Goal: Transaction & Acquisition: Purchase product/service

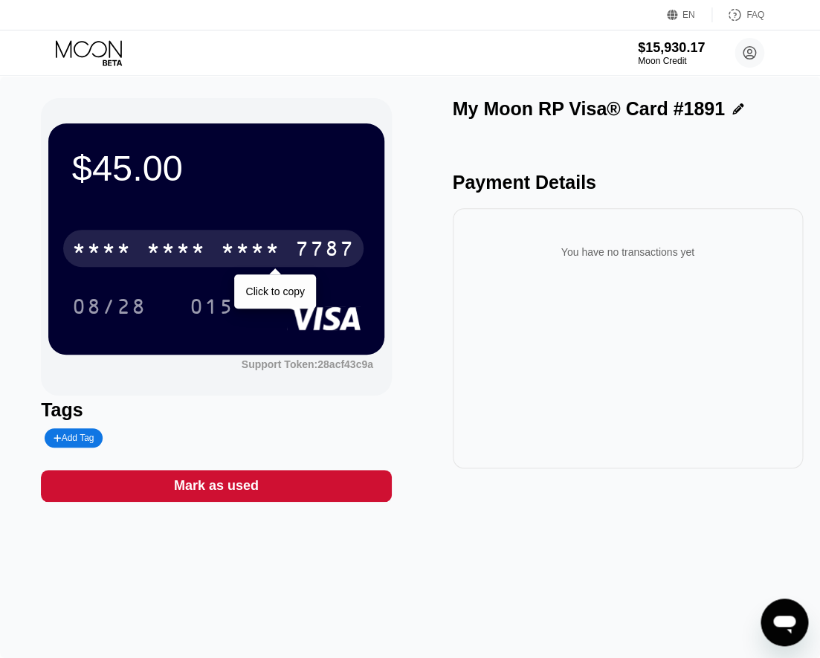
click at [301, 245] on div "7787" at bounding box center [324, 251] width 59 height 24
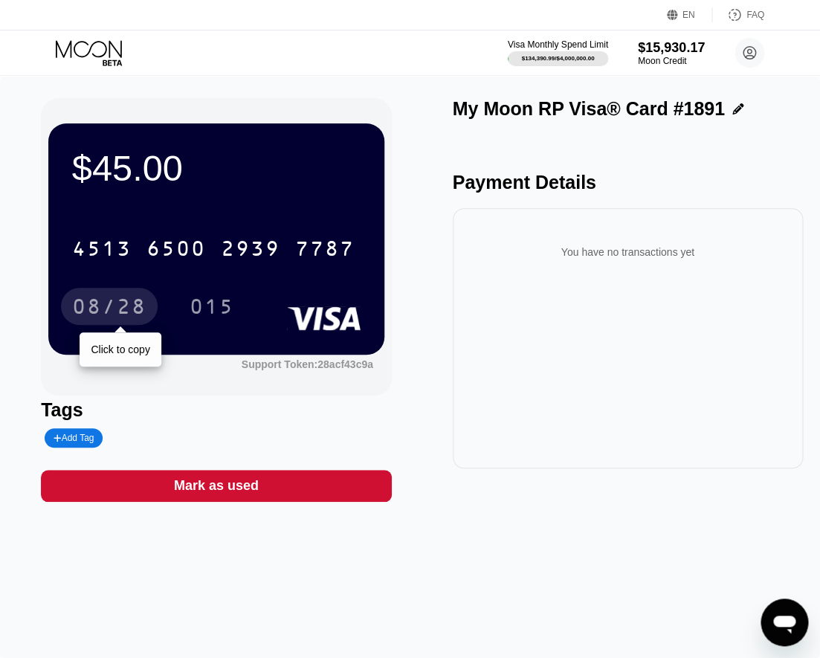
click at [108, 323] on div "08/28" at bounding box center [109, 306] width 97 height 37
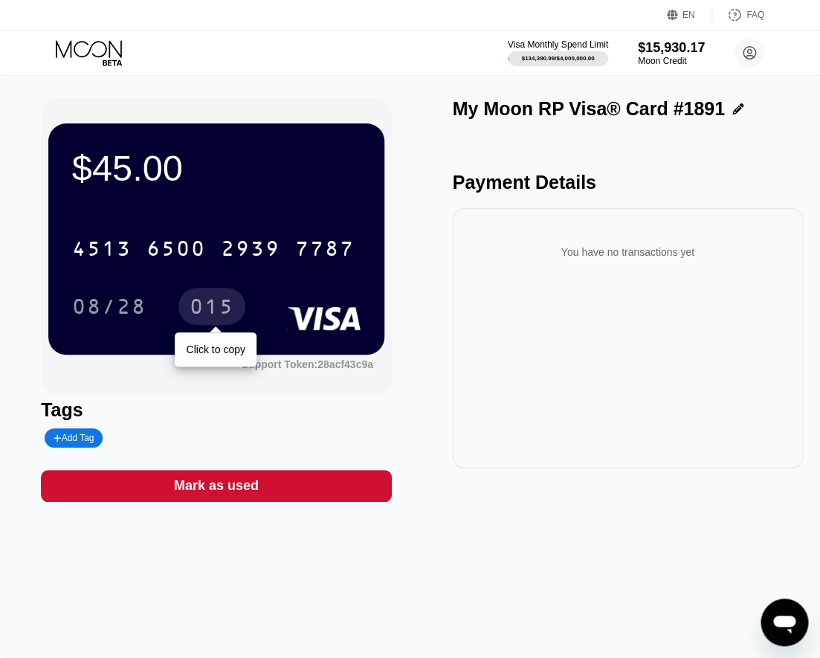
click at [207, 302] on div "015" at bounding box center [212, 309] width 45 height 24
click at [135, 166] on div "$45.00" at bounding box center [216, 168] width 289 height 42
